Goal: Task Accomplishment & Management: Use online tool/utility

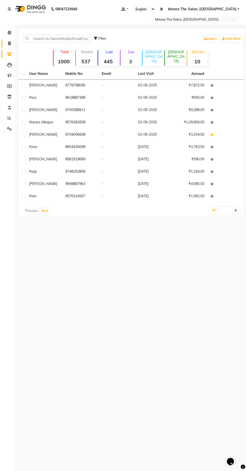
click at [9, 43] on icon at bounding box center [9, 43] width 3 height 4
select select "service"
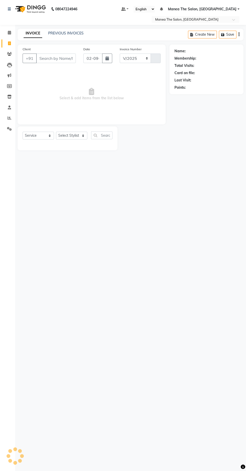
select select "7820"
type input "1638"
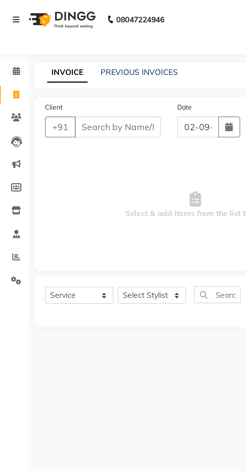
click at [29, 30] on link "INVOICE" at bounding box center [33, 33] width 19 height 9
click at [63, 59] on input "Client" at bounding box center [56, 58] width 40 height 10
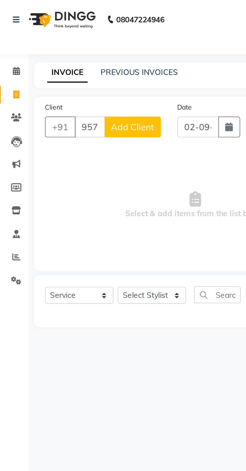
click at [81, 69] on span "Select & add items from the list below" at bounding box center [92, 94] width 138 height 50
click at [44, 59] on input "95731563" at bounding box center [43, 58] width 14 height 10
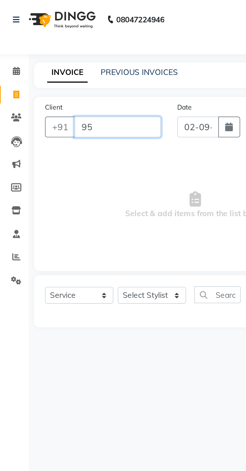
type input "9"
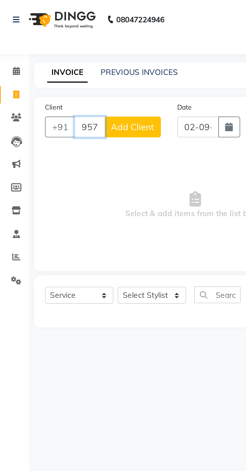
type input "9573156353"
click at [66, 57] on span "Add Client" at bounding box center [63, 58] width 20 height 5
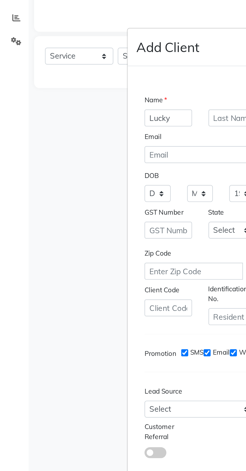
scroll to position [18, 0]
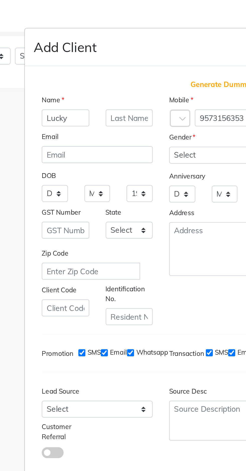
type input "Lucky"
click at [144, 182] on select "Select [DEMOGRAPHIC_DATA] [DEMOGRAPHIC_DATA] Other Prefer Not To Say" at bounding box center [152, 181] width 51 height 8
select select "[DEMOGRAPHIC_DATA]"
click at [127, 178] on select "Select [DEMOGRAPHIC_DATA] [DEMOGRAPHIC_DATA] Other Prefer Not To Say" at bounding box center [152, 181] width 51 height 8
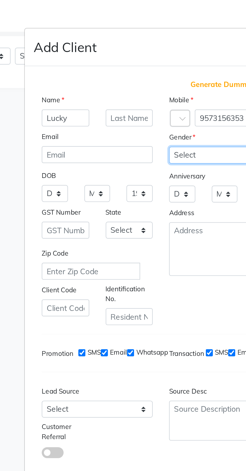
scroll to position [49, 0]
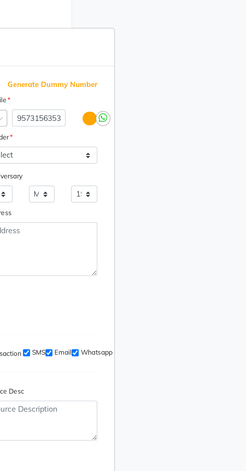
click at [156, 334] on button "Add" at bounding box center [152, 338] width 14 height 9
select select
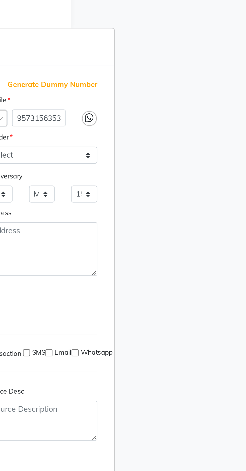
select select
checkbox input "false"
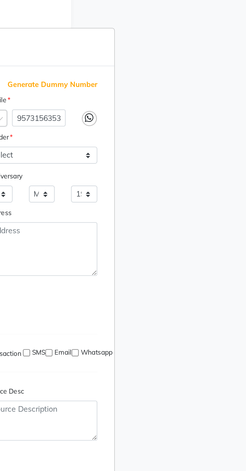
checkbox input "false"
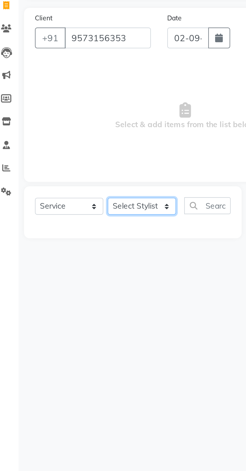
click at [76, 134] on select "Select Stylist [PERSON_NAME] [PERSON_NAME] Radhika [PERSON_NAME] [PERSON_NAME] …" at bounding box center [71, 136] width 31 height 8
select select "74219"
click at [56, 132] on select "Select Stylist [PERSON_NAME] [PERSON_NAME] Radhika [PERSON_NAME] [PERSON_NAME] …" at bounding box center [71, 136] width 31 height 8
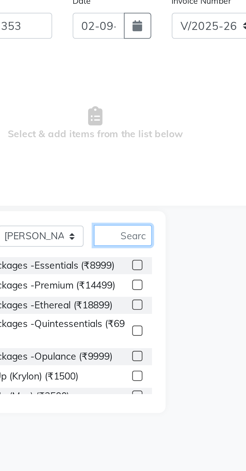
click at [102, 135] on input "text" at bounding box center [101, 135] width 21 height 8
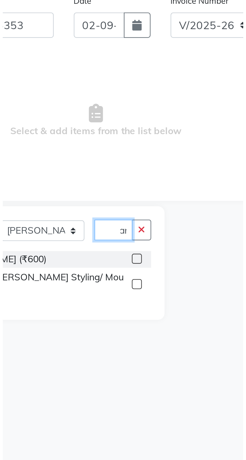
scroll to position [0, 7]
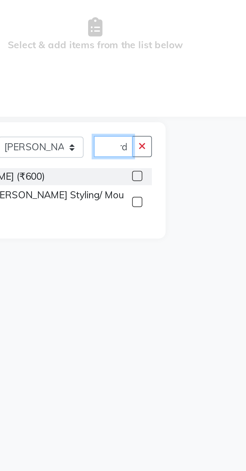
type input "Beard"
click at [101, 154] on div "Hairstyles -Shave/ [PERSON_NAME] Styling/ Moustache (₹200)" at bounding box center [63, 155] width 81 height 11
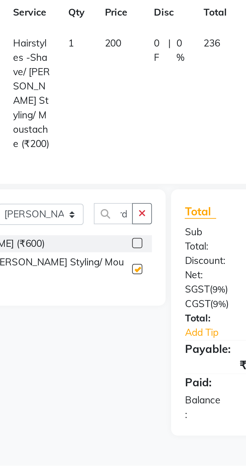
scroll to position [0, 0]
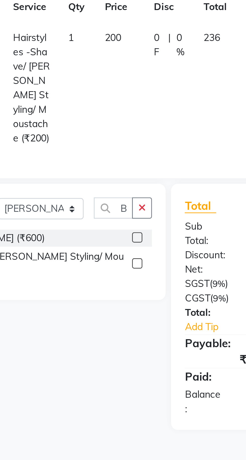
checkbox input "false"
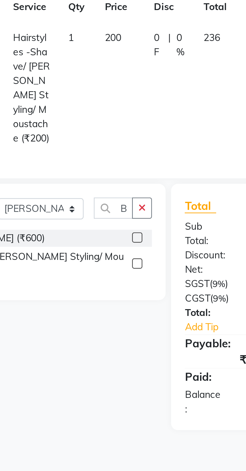
click at [111, 154] on button "button" at bounding box center [108, 158] width 7 height 8
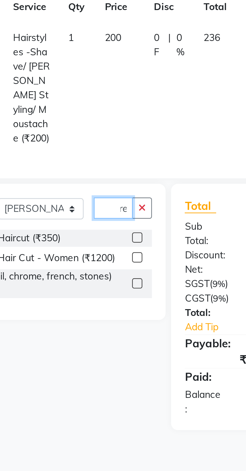
scroll to position [0, 5]
type input "Crea"
click at [107, 167] on label at bounding box center [107, 169] width 4 height 4
click at [107, 167] on input "checkbox" at bounding box center [106, 168] width 3 height 3
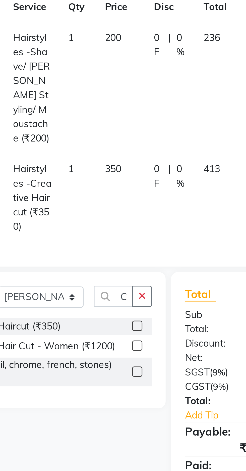
checkbox input "false"
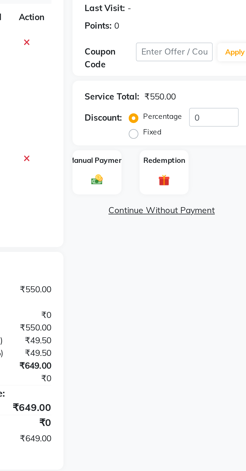
click at [181, 153] on img at bounding box center [180, 152] width 8 height 6
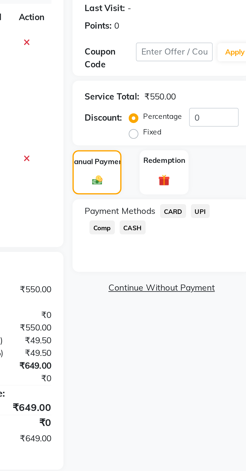
click at [224, 165] on span "UPI" at bounding box center [223, 164] width 8 height 6
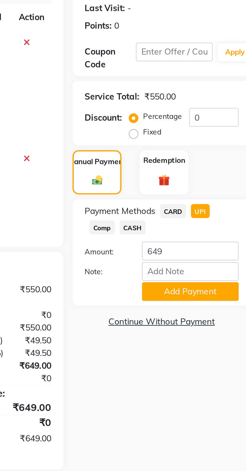
click at [214, 197] on button "Add Payment" at bounding box center [218, 198] width 40 height 8
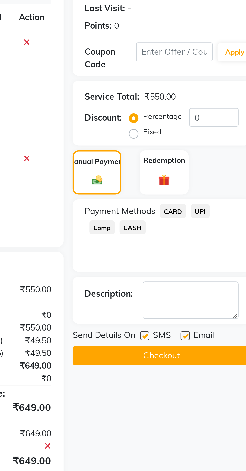
click at [217, 216] on label at bounding box center [216, 216] width 4 height 4
click at [217, 216] on input "checkbox" at bounding box center [215, 216] width 3 height 3
checkbox input "false"
click at [208, 223] on button "Checkout" at bounding box center [207, 224] width 74 height 8
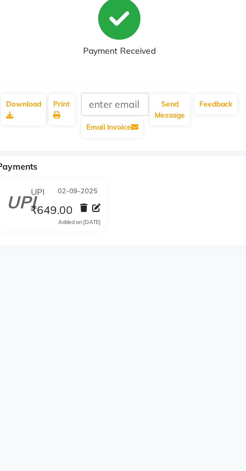
select select "service"
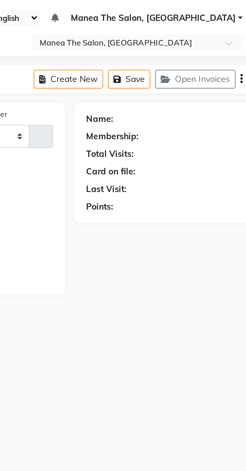
select select "7820"
type input "1639"
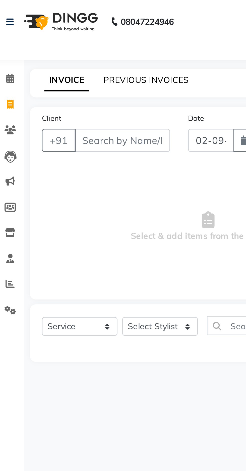
click at [63, 35] on link "PREVIOUS INVOICES" at bounding box center [65, 33] width 35 height 5
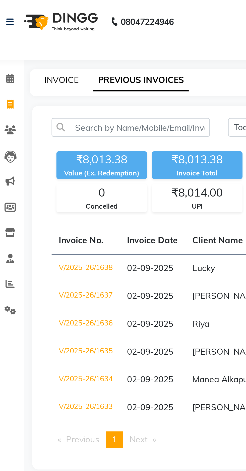
click at [33, 32] on link "INVOICE" at bounding box center [31, 33] width 14 height 5
select select "service"
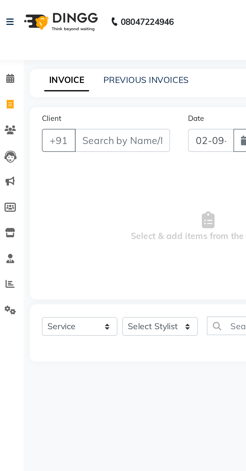
select select "7820"
type input "1639"
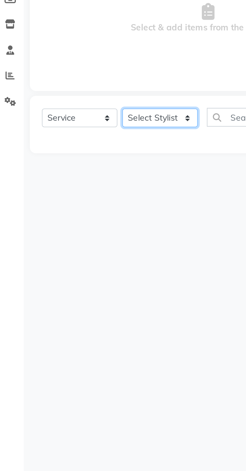
click at [79, 136] on select "Select Stylist [PERSON_NAME] [PERSON_NAME] Radhika [PERSON_NAME] [PERSON_NAME] …" at bounding box center [71, 136] width 31 height 8
select select "74219"
click at [56, 132] on select "Select Stylist [PERSON_NAME] [PERSON_NAME] Radhika [PERSON_NAME] [PERSON_NAME] …" at bounding box center [71, 136] width 31 height 8
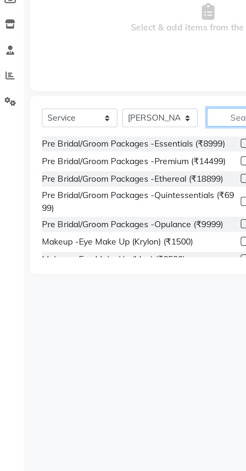
click at [105, 137] on input "text" at bounding box center [101, 135] width 21 height 8
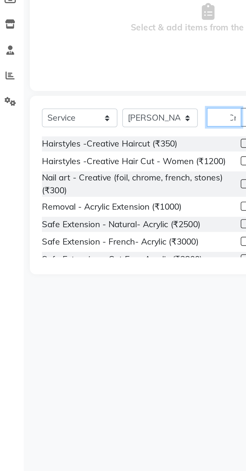
scroll to position [0, 3]
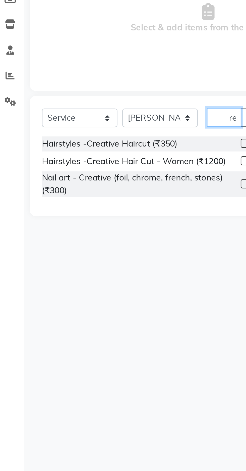
type input "Cre"
click at [73, 148] on div "Hairstyles -Creative Haircut (₹350)" at bounding box center [51, 146] width 56 height 5
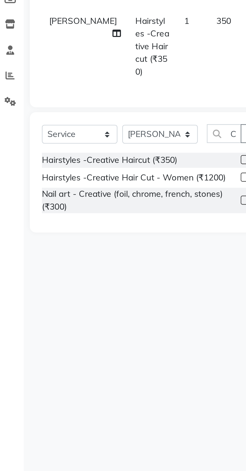
checkbox input "false"
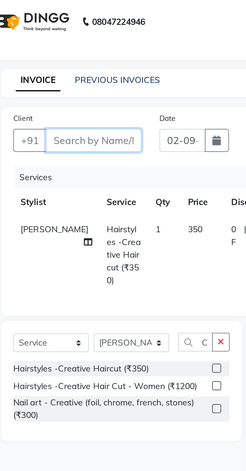
click at [55, 60] on input "Client" at bounding box center [56, 58] width 40 height 10
type input "8"
type input "0"
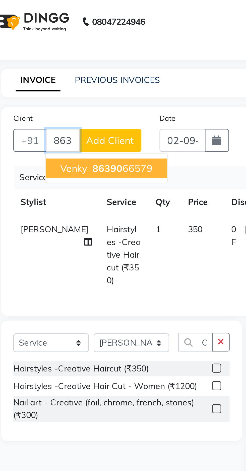
click at [67, 69] on span "86390" at bounding box center [62, 69] width 13 height 5
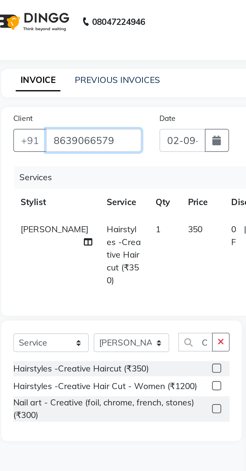
type input "8639066579"
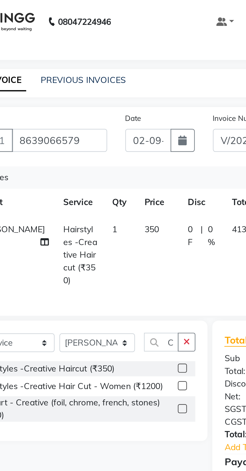
click at [91, 96] on span "350" at bounding box center [94, 95] width 6 height 5
select select "74219"
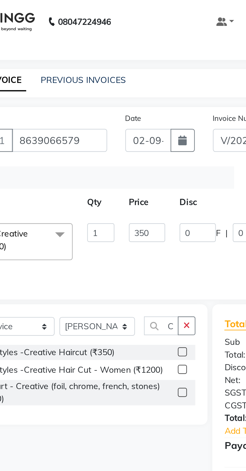
scroll to position [0, 35]
click at [95, 97] on input "350" at bounding box center [92, 97] width 15 height 8
type input "300"
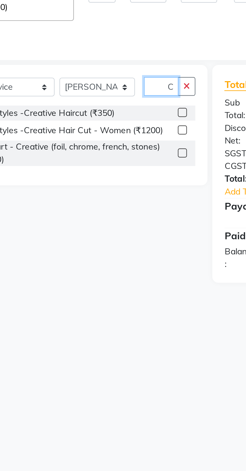
click at [102, 135] on input "Cre" at bounding box center [98, 135] width 14 height 8
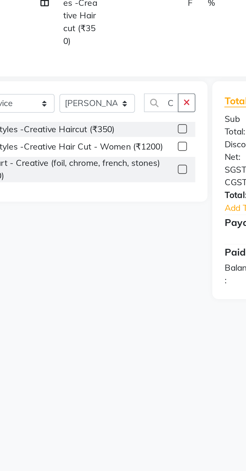
click at [112, 138] on button "button" at bounding box center [108, 142] width 7 height 8
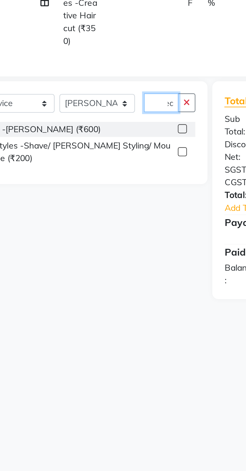
type input "Bea"
click at [105, 160] on label at bounding box center [107, 162] width 4 height 4
click at [105, 161] on input "checkbox" at bounding box center [106, 162] width 3 height 3
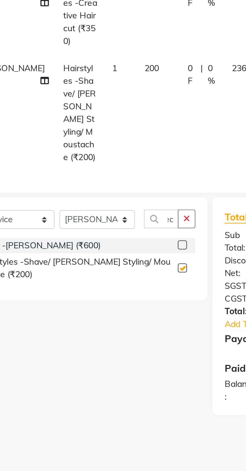
scroll to position [0, 0]
checkbox input "false"
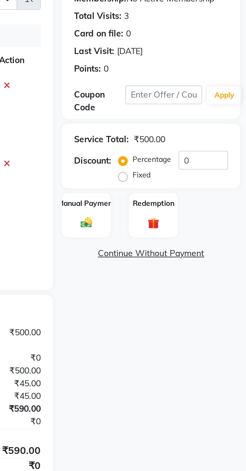
click at [182, 150] on img at bounding box center [180, 152] width 8 height 6
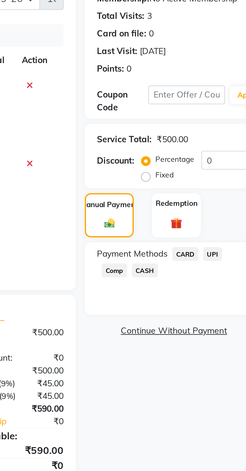
click at [225, 166] on span "UPI" at bounding box center [223, 164] width 8 height 6
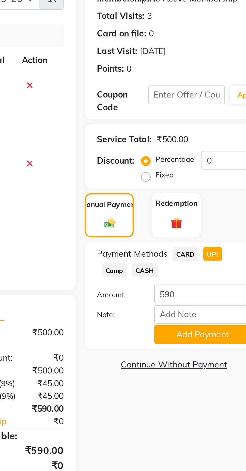
click at [220, 201] on button "Add Payment" at bounding box center [218, 198] width 40 height 8
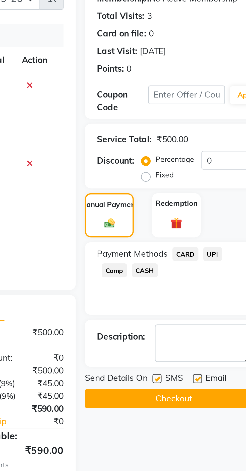
click at [217, 216] on label at bounding box center [216, 216] width 4 height 4
click at [217, 216] on input "checkbox" at bounding box center [215, 216] width 3 height 3
checkbox input "false"
click at [211, 227] on button "Checkout" at bounding box center [207, 224] width 74 height 8
